Goal: Register for event/course

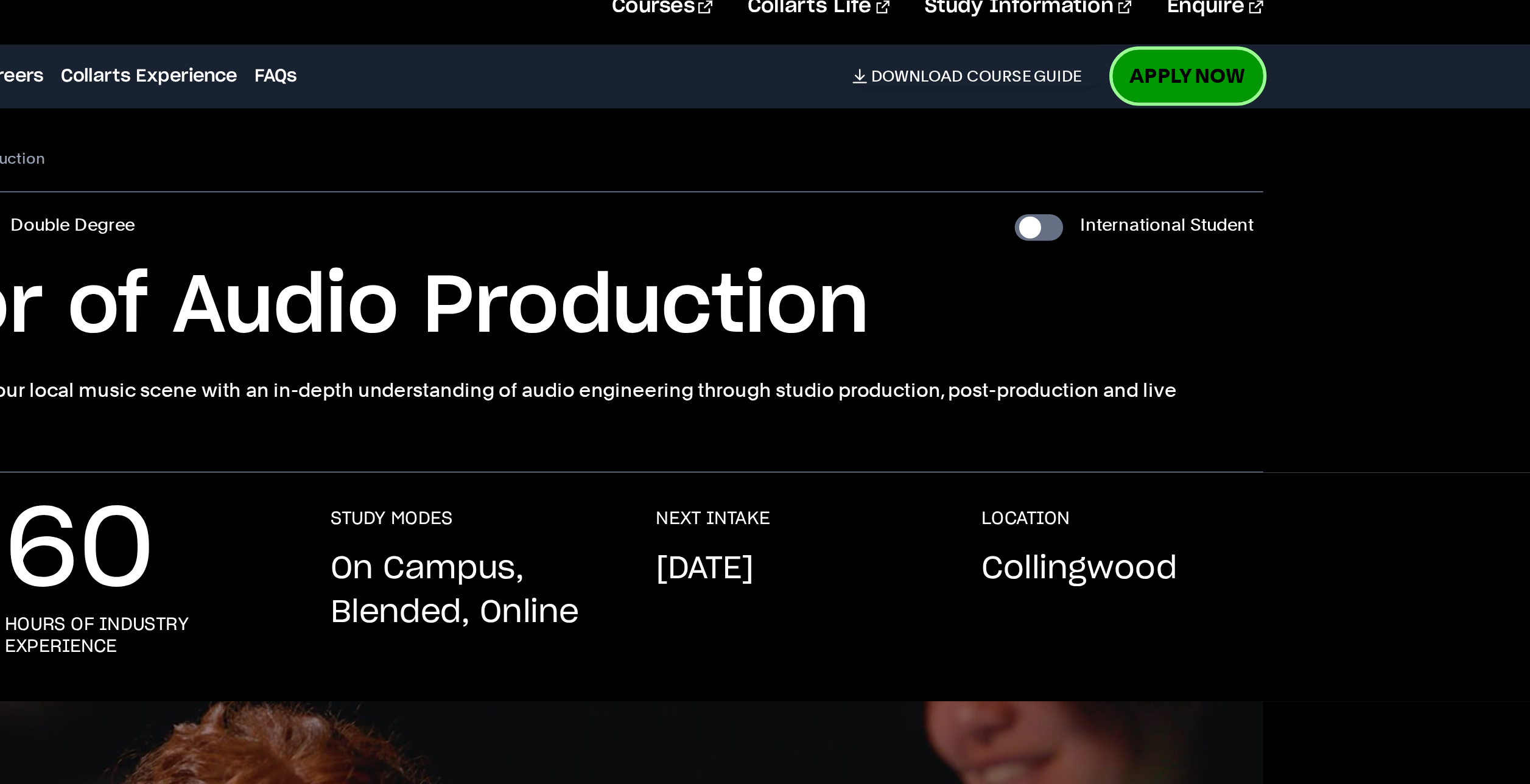
click at [1147, 93] on link "Apply Now" at bounding box center [1162, 90] width 83 height 28
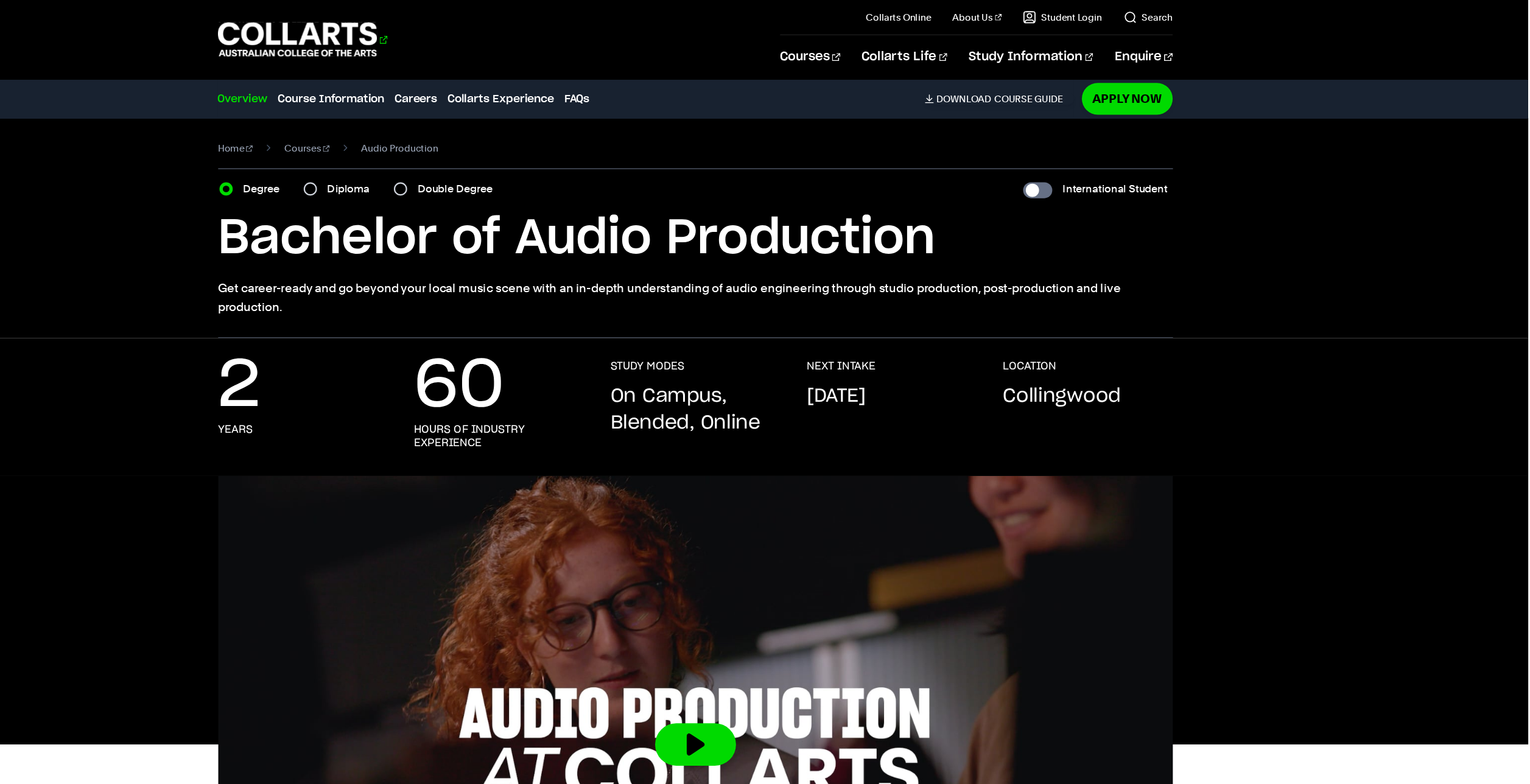
click at [408, 36] on 1 "Go to homepage" at bounding box center [400, 36] width 146 height 32
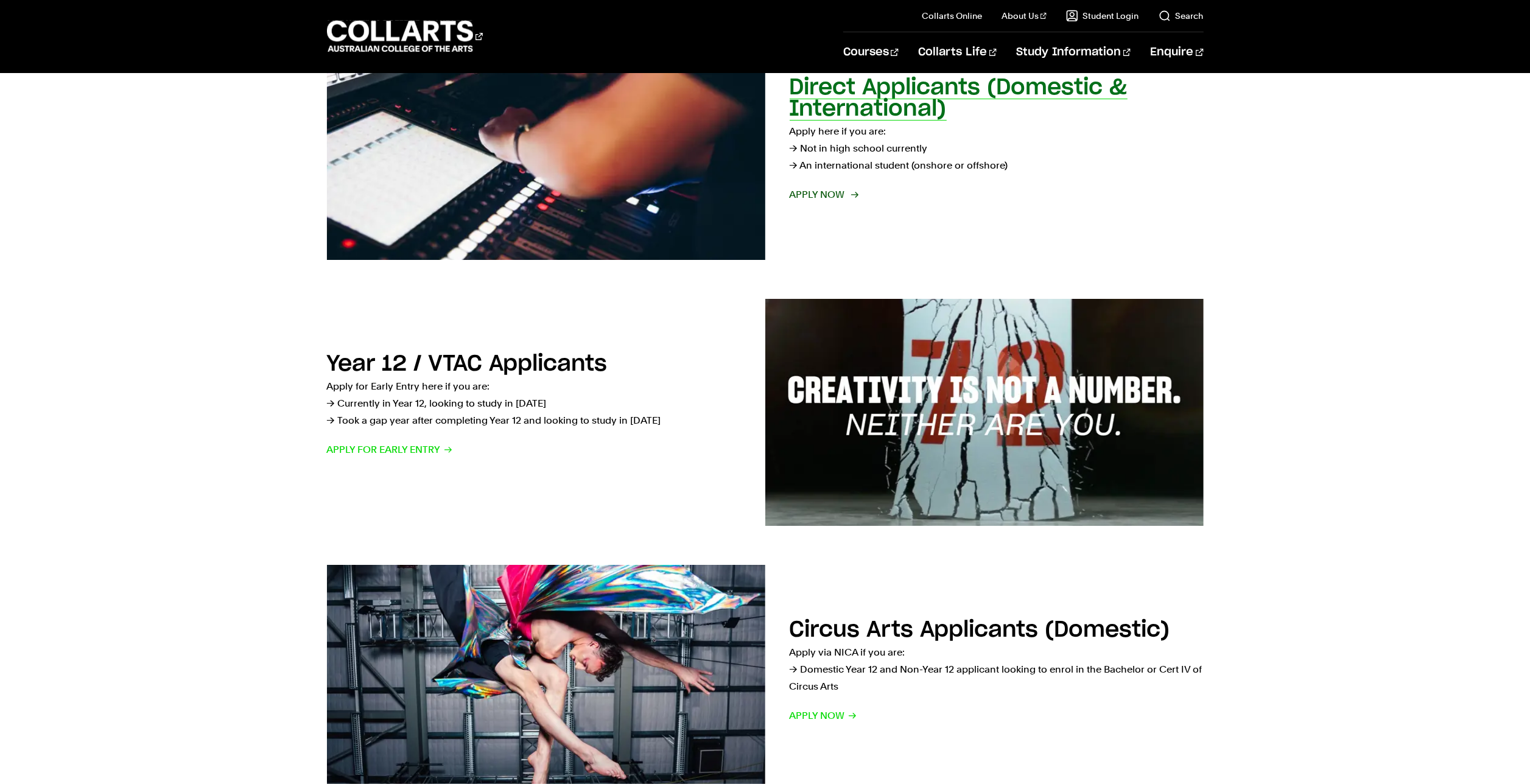
scroll to position [257, 0]
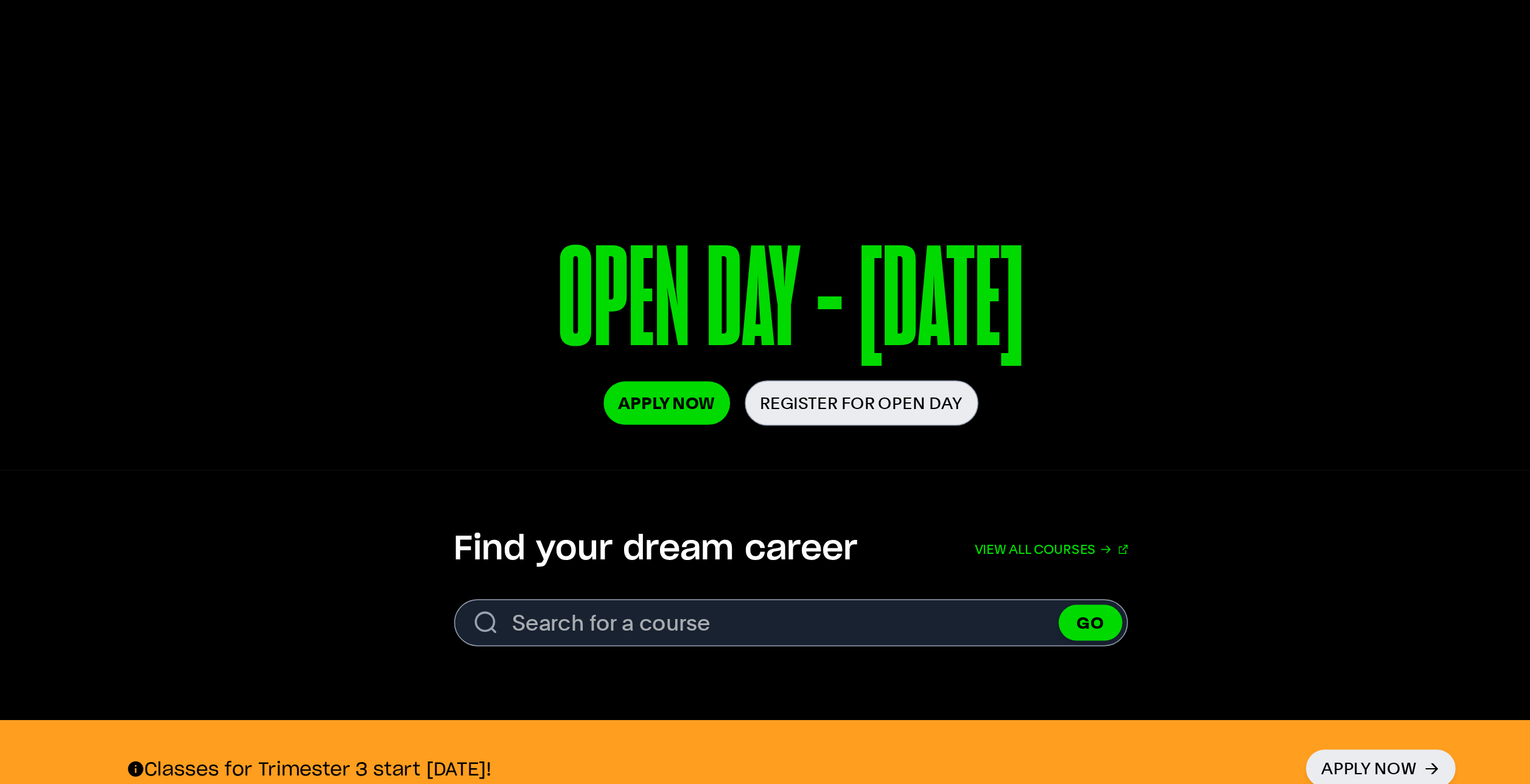
click at [849, 403] on link "Register for Open Day" at bounding box center [812, 394] width 154 height 30
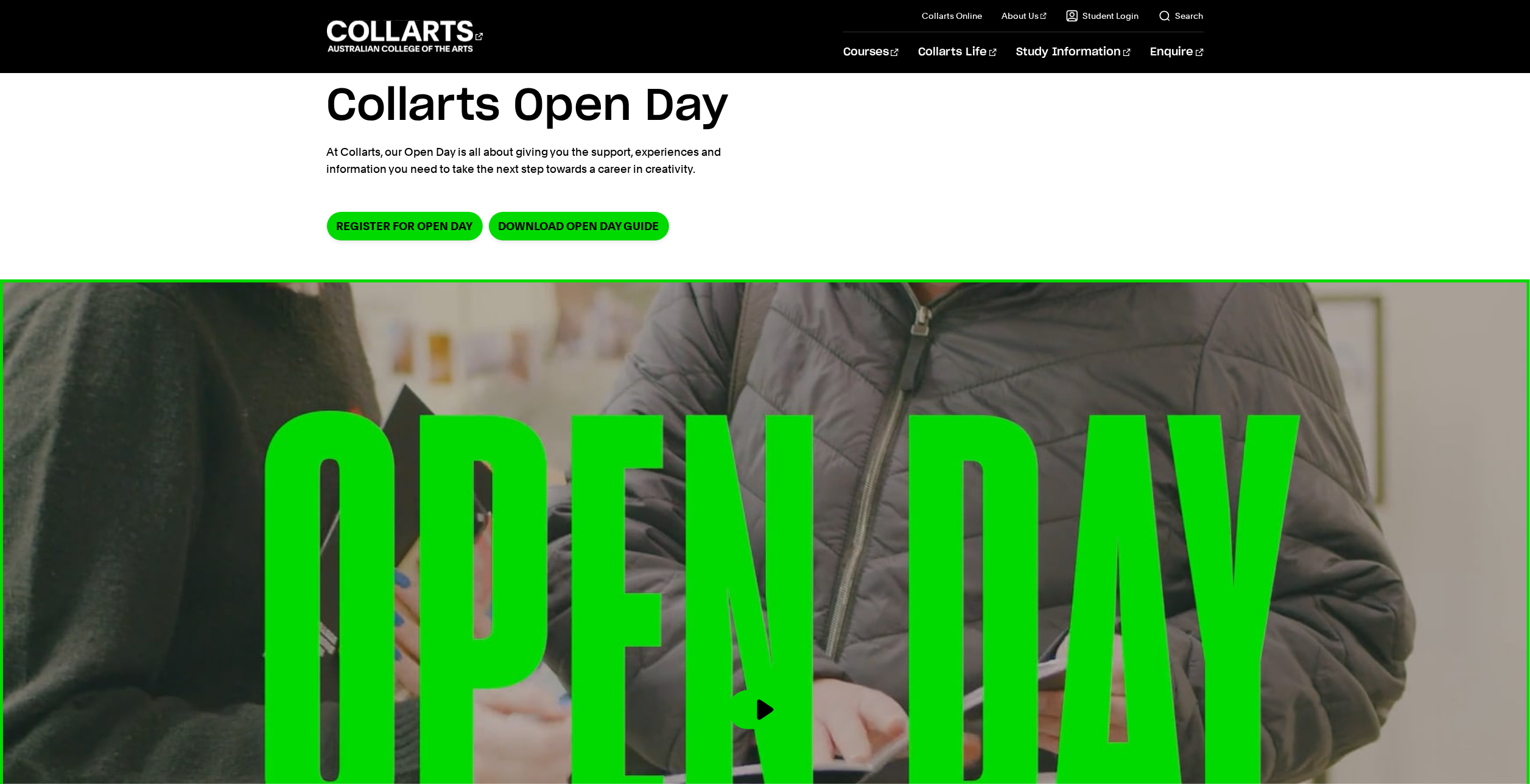
scroll to position [29, 0]
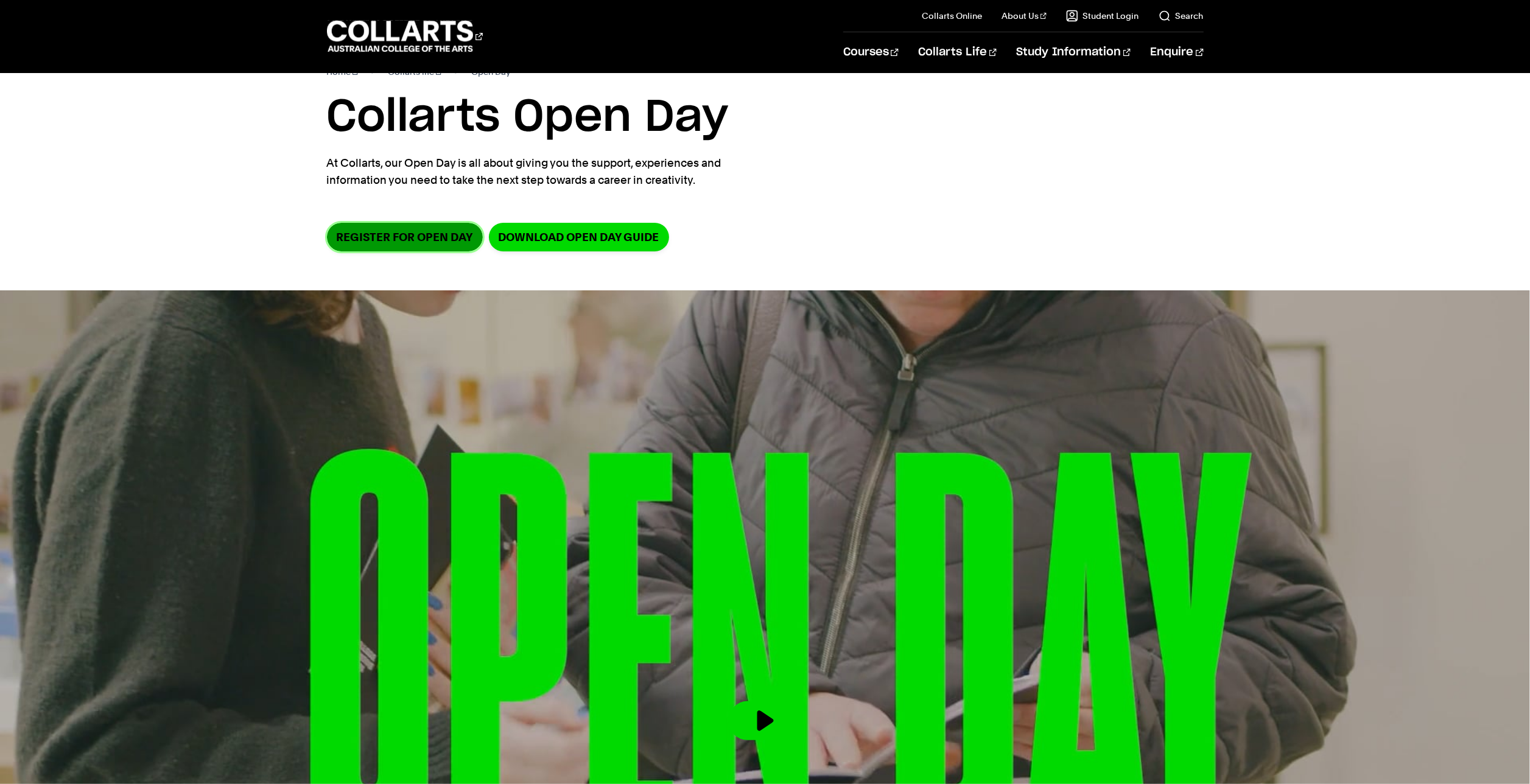
click at [420, 239] on link "Register for Open Day" at bounding box center [405, 236] width 156 height 28
